Goal: Task Accomplishment & Management: Manage account settings

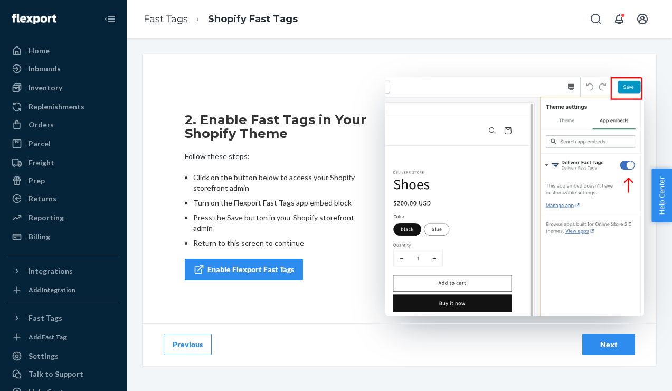
click at [601, 344] on div "Next" at bounding box center [608, 344] width 35 height 11
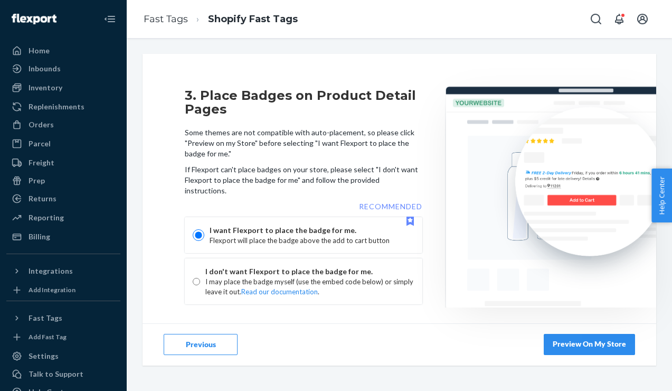
click at [596, 347] on link "Preview On My Store" at bounding box center [589, 344] width 91 height 21
click at [609, 344] on div "Next" at bounding box center [608, 344] width 35 height 11
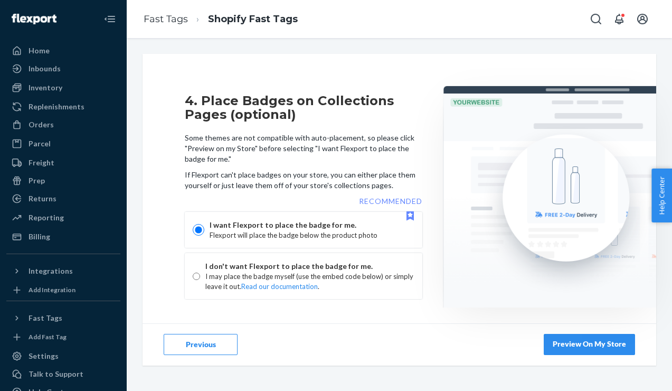
click at [586, 345] on link "Preview On My Store" at bounding box center [589, 344] width 91 height 21
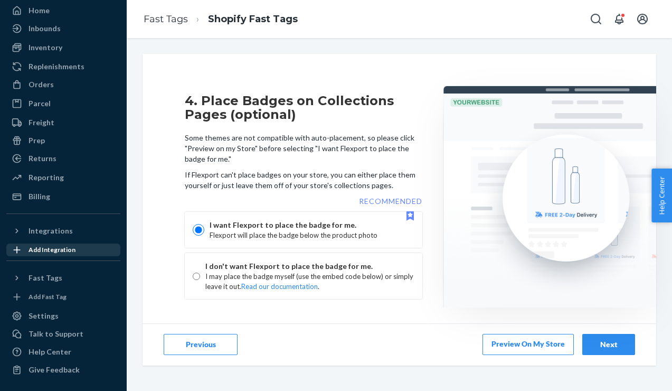
scroll to position [49, 0]
click at [17, 276] on icon at bounding box center [16, 278] width 3 height 5
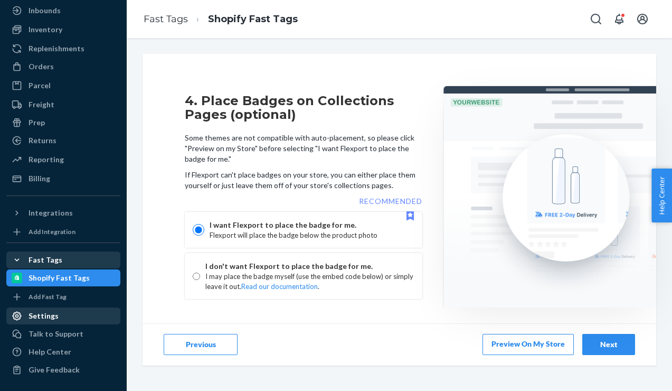
scroll to position [67, 0]
click at [50, 315] on div "Settings" at bounding box center [44, 316] width 30 height 11
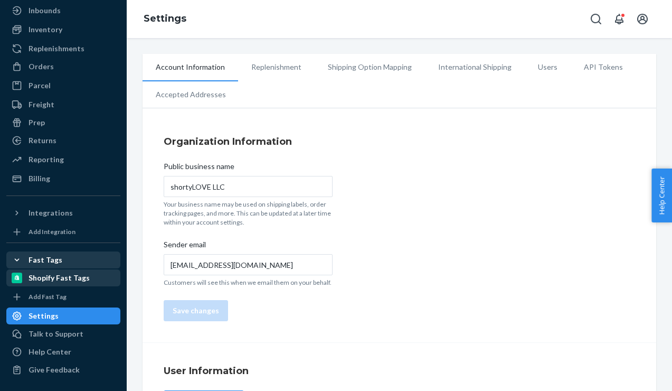
click at [45, 273] on div "Shopify Fast Tags" at bounding box center [59, 278] width 61 height 11
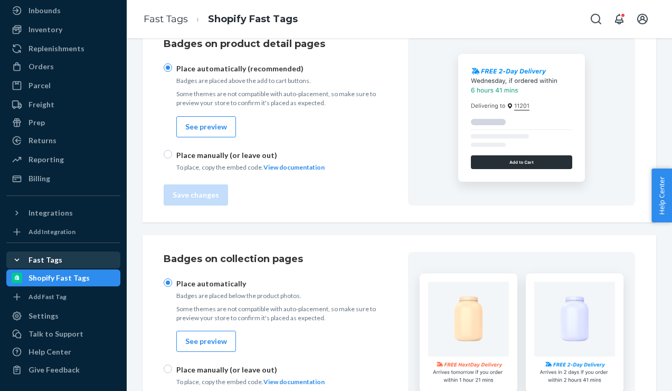
scroll to position [122, 0]
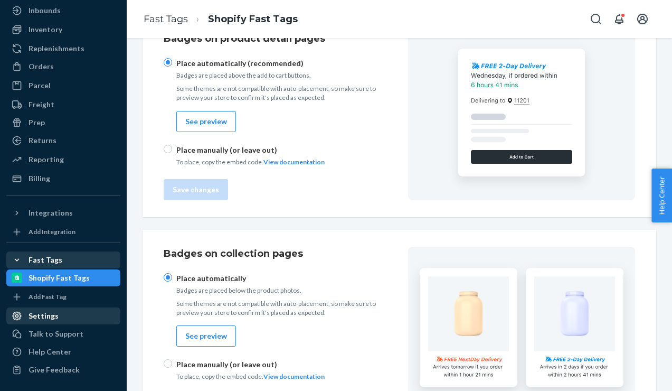
click at [51, 318] on div "Settings" at bounding box center [44, 316] width 30 height 11
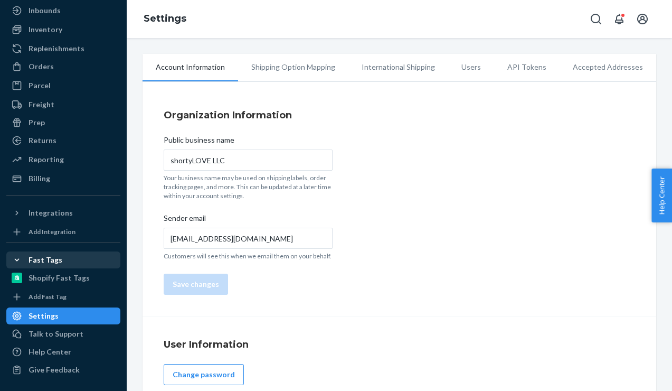
click at [329, 69] on li "Shipping Option Mapping" at bounding box center [293, 67] width 110 height 26
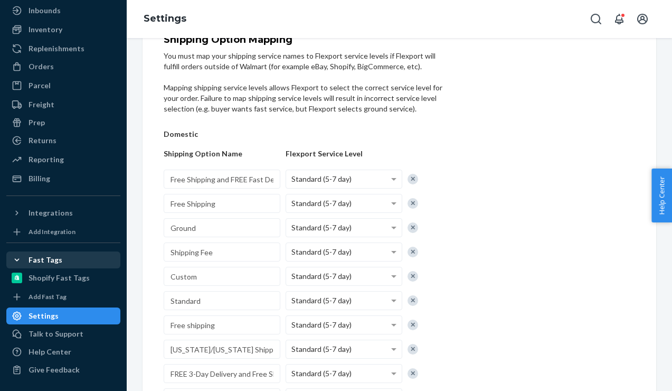
scroll to position [68, 0]
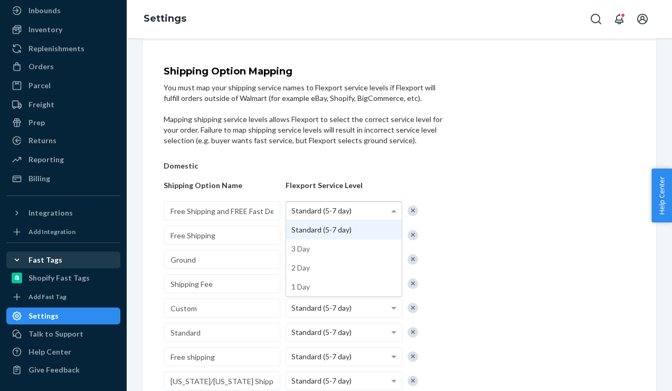
click at [393, 209] on span at bounding box center [395, 211] width 13 height 18
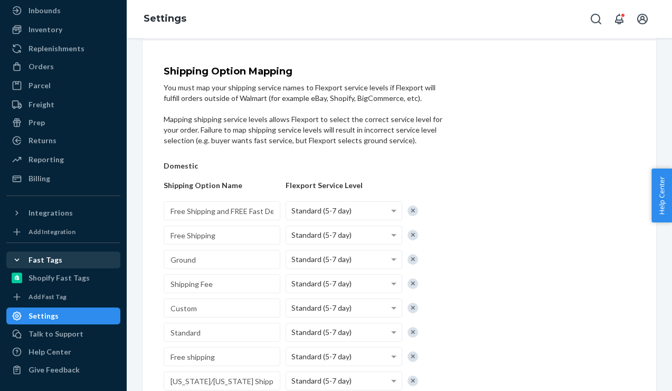
click at [479, 129] on div "Shipping Option Mapping You must map your shipping service names to Flexport se…" at bounding box center [400, 346] width 472 height 558
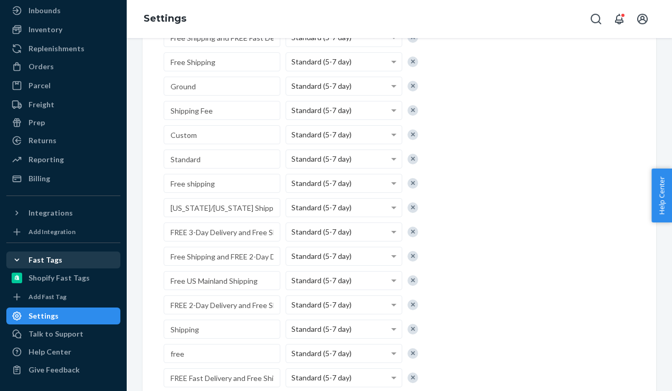
scroll to position [242, 0]
click at [234, 236] on input "FREE 3-Day Delivery and Free Shipping" at bounding box center [222, 230] width 117 height 19
drag, startPoint x: 237, startPoint y: 231, endPoint x: 283, endPoint y: 230, distance: 45.4
click at [283, 230] on div "FREE 3-Day Delivery and Free Shipping Standard (5-7 day)" at bounding box center [305, 230] width 283 height 19
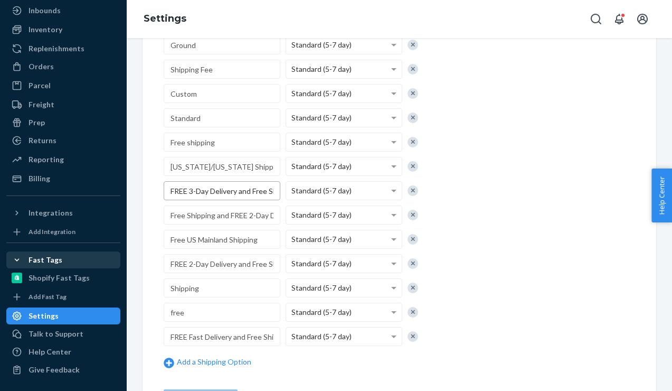
scroll to position [302, 0]
